Goal: Entertainment & Leisure: Consume media (video, audio)

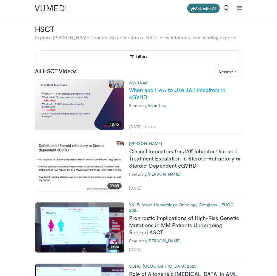
click at [157, 90] on link "When and How to Use JAK inhibitors in cGVHD" at bounding box center [177, 94] width 96 height 14
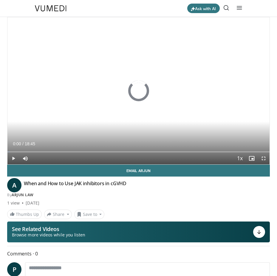
click at [129, 185] on div "When and How to Use JAK inhibitors in cGVHD" at bounding box center [117, 185] width 186 height 10
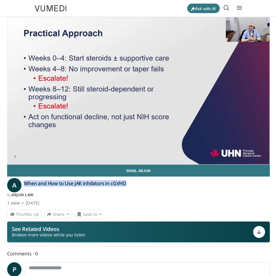
drag, startPoint x: 135, startPoint y: 182, endPoint x: 25, endPoint y: 186, distance: 109.7
click at [25, 186] on div "When and How to Use JAK inhibitors in cGVHD" at bounding box center [117, 185] width 186 height 10
copy h4 "When and How to Use JAK inhibitors in cGVHD"
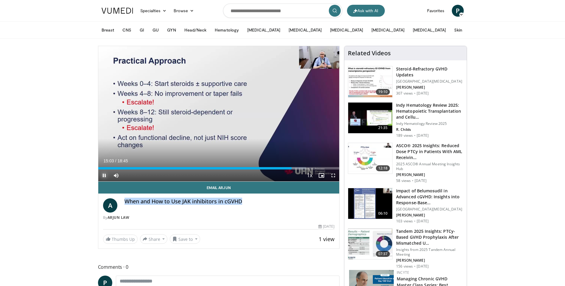
click at [104, 175] on span "Video Player" at bounding box center [104, 176] width 12 height 12
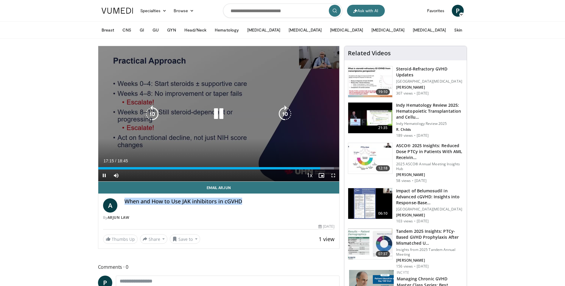
click at [219, 114] on icon "Video Player" at bounding box center [218, 114] width 17 height 17
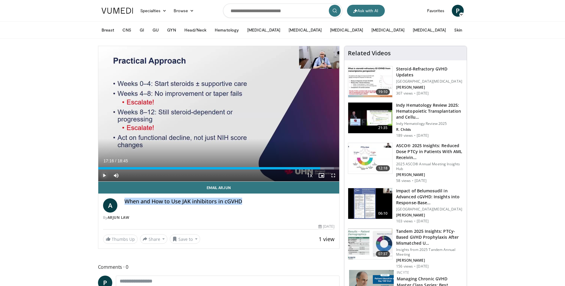
click at [104, 176] on span "Video Player" at bounding box center [104, 176] width 12 height 12
click at [104, 175] on span "Video Player" at bounding box center [104, 176] width 12 height 12
